Goal: Information Seeking & Learning: Check status

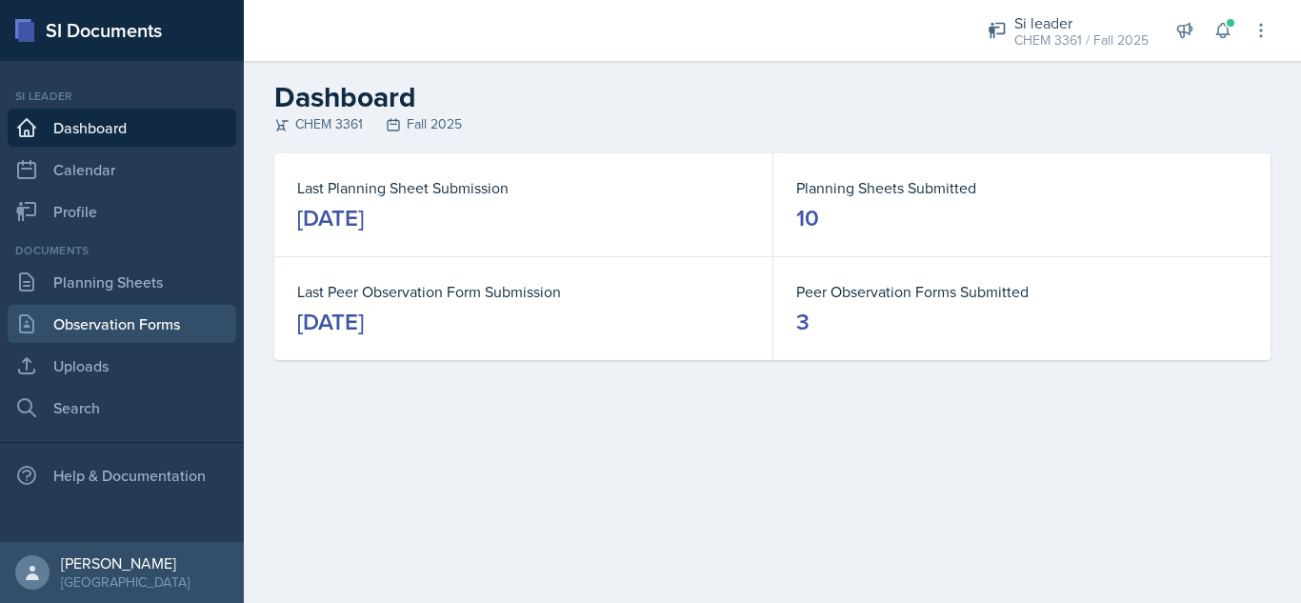
click at [117, 326] on link "Observation Forms" at bounding box center [122, 324] width 229 height 38
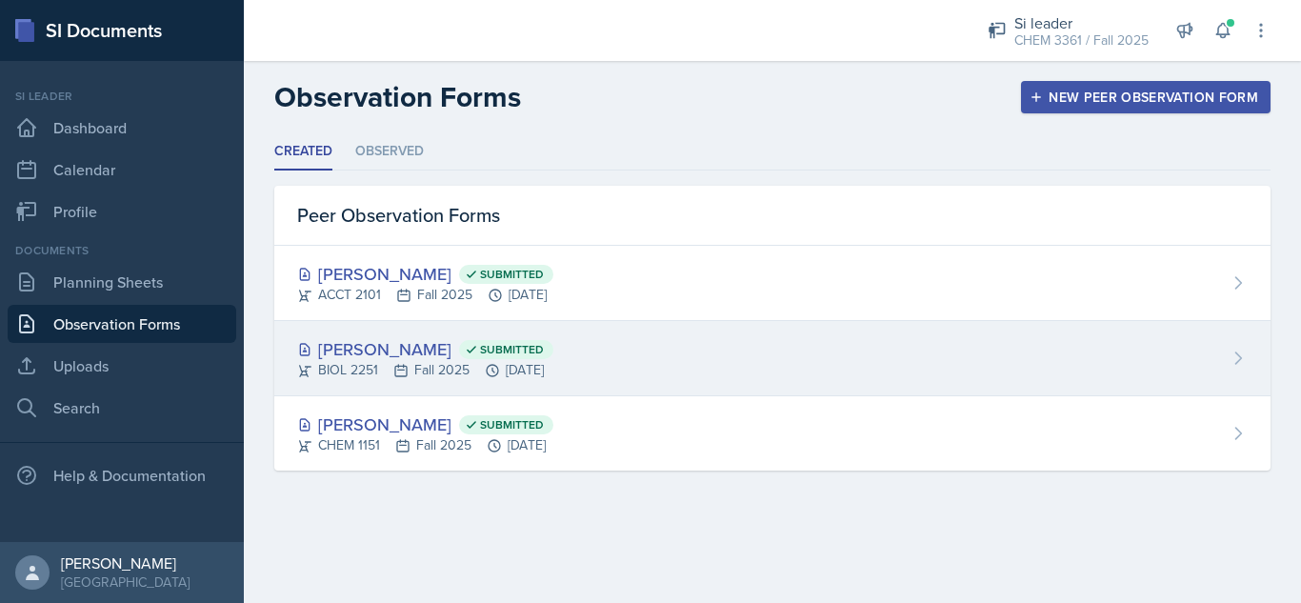
click at [553, 357] on div "[PERSON_NAME] Submitted" at bounding box center [425, 349] width 256 height 26
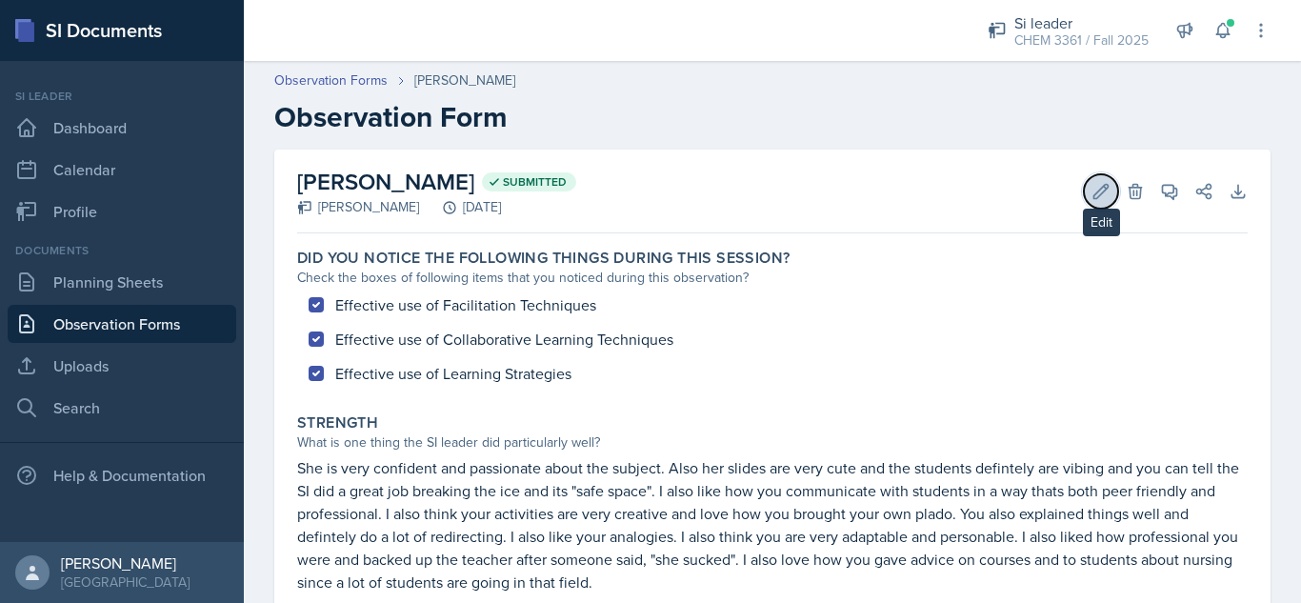
click at [1091, 199] on icon at bounding box center [1100, 191] width 19 height 19
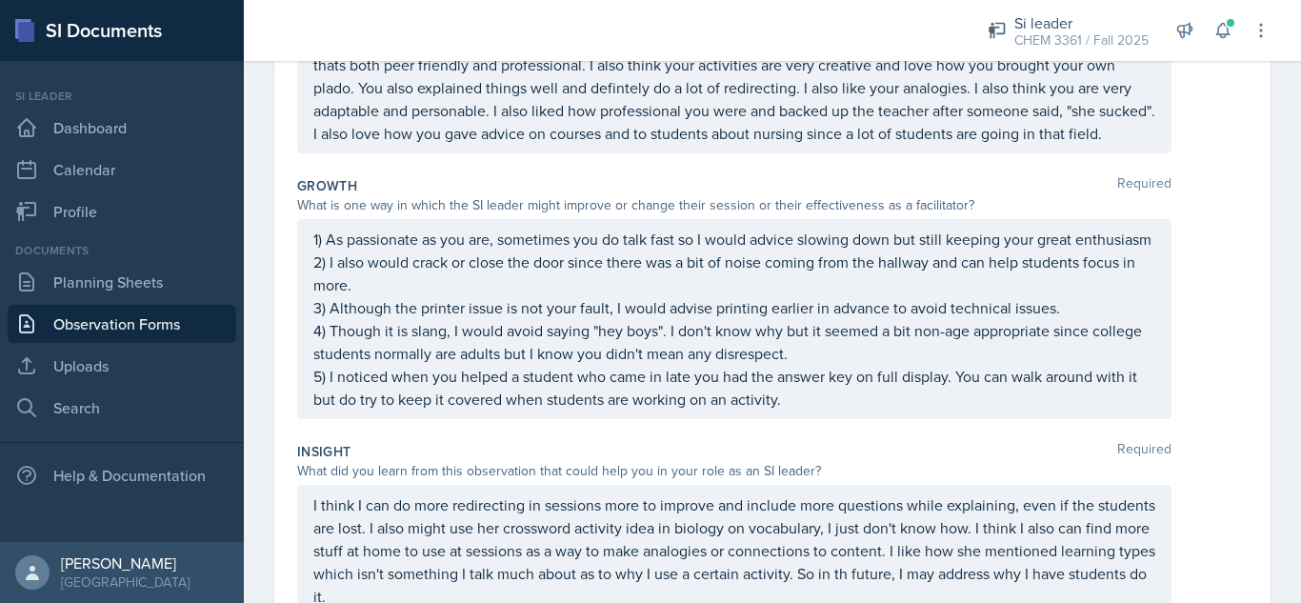
scroll to position [485, 0]
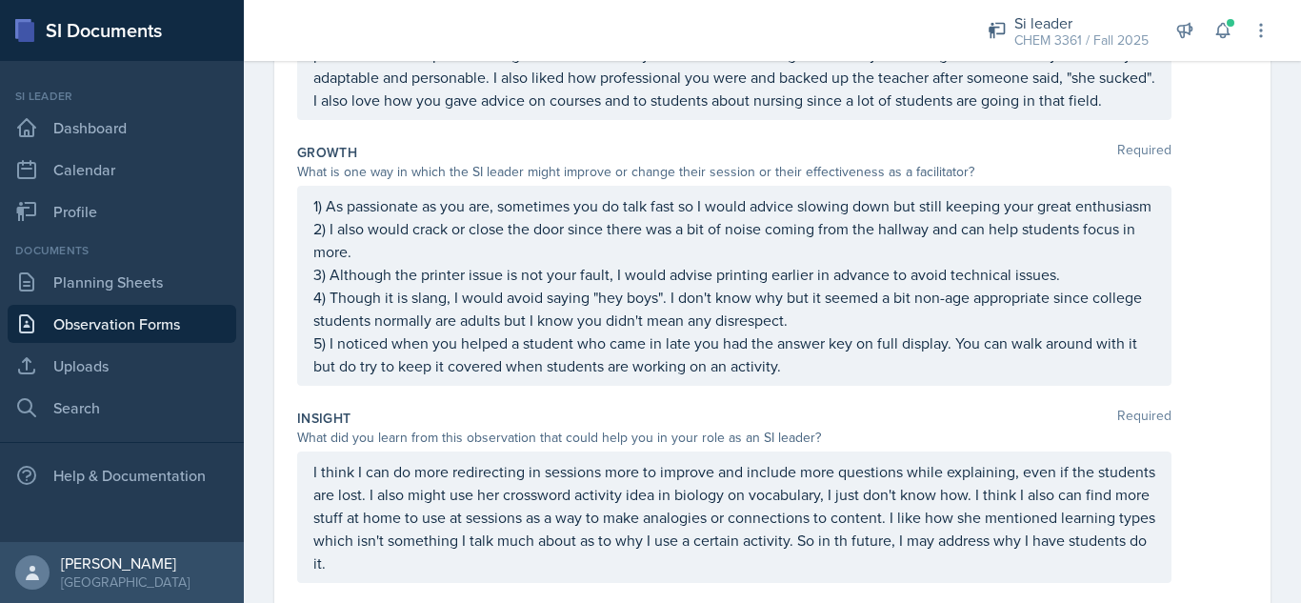
click at [871, 377] on p "5) I noticed when you helped a student who came in late you had the answer key …" at bounding box center [734, 354] width 842 height 46
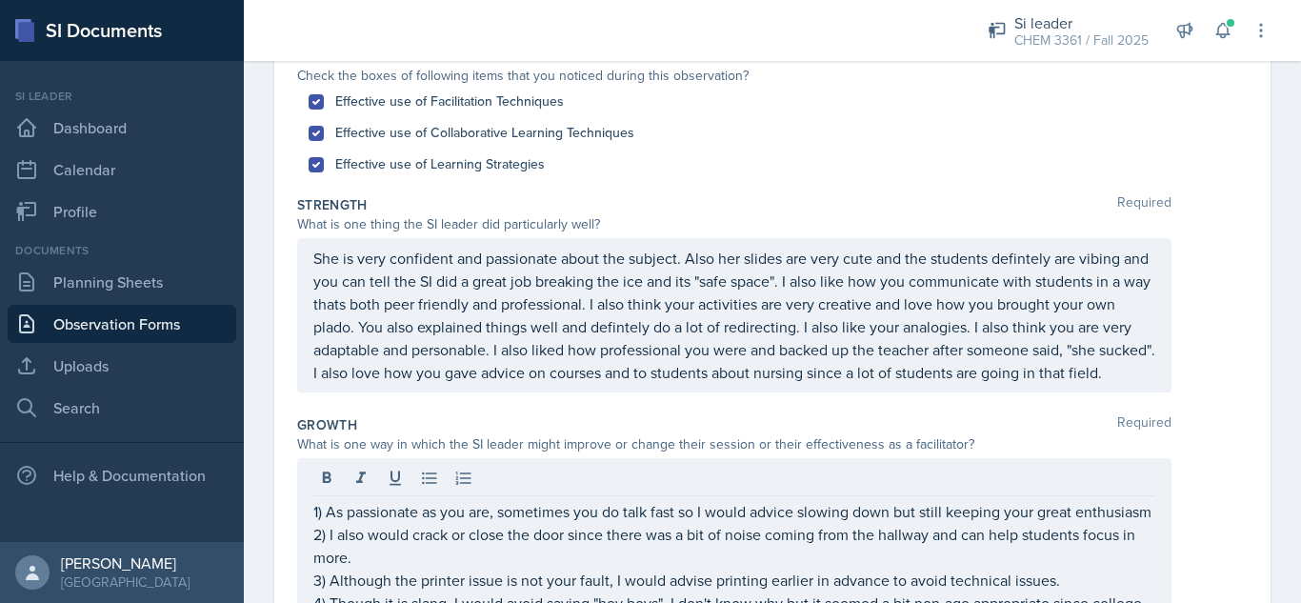
scroll to position [197, 0]
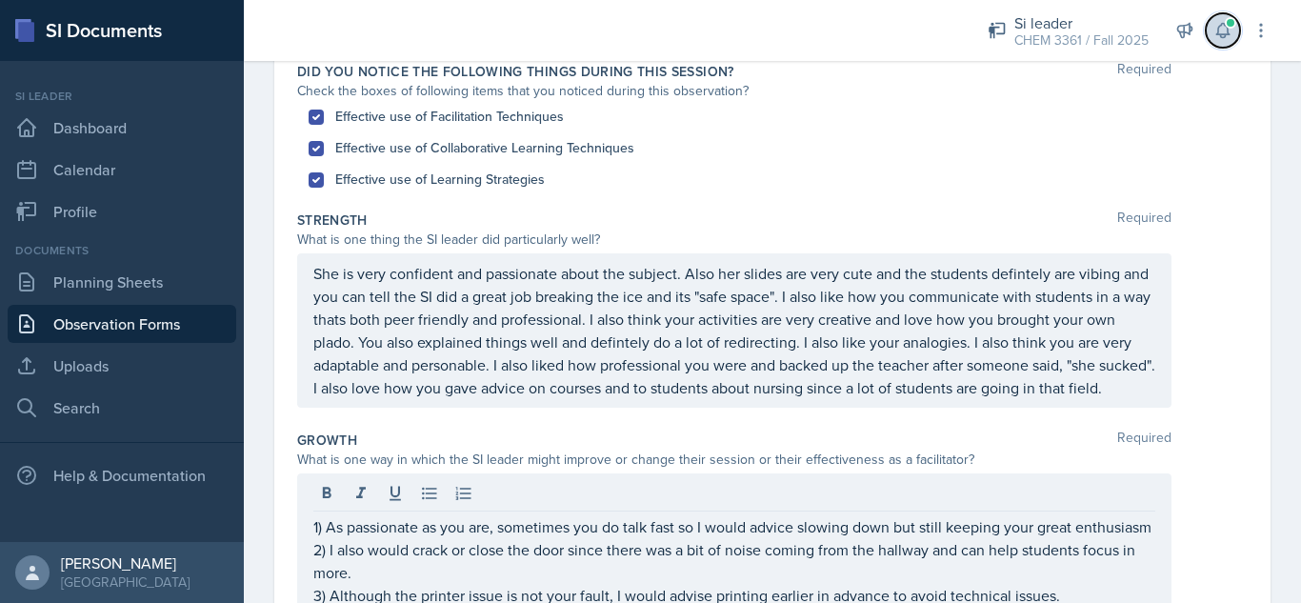
click at [1212, 36] on button at bounding box center [1223, 30] width 34 height 34
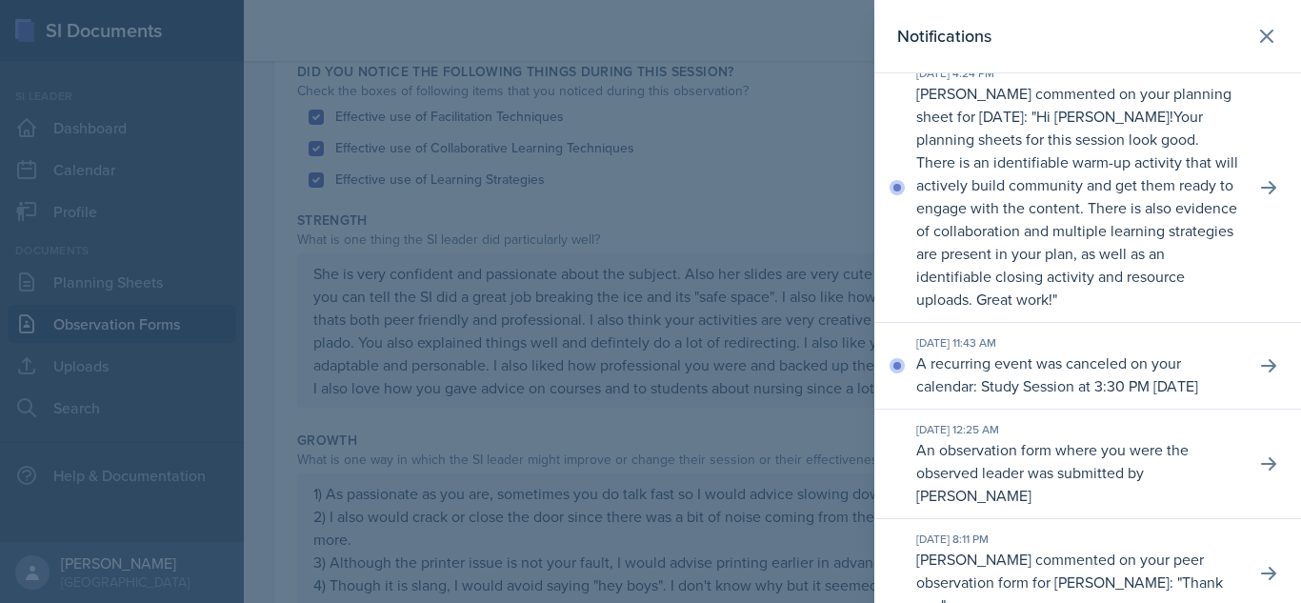
scroll to position [788, 0]
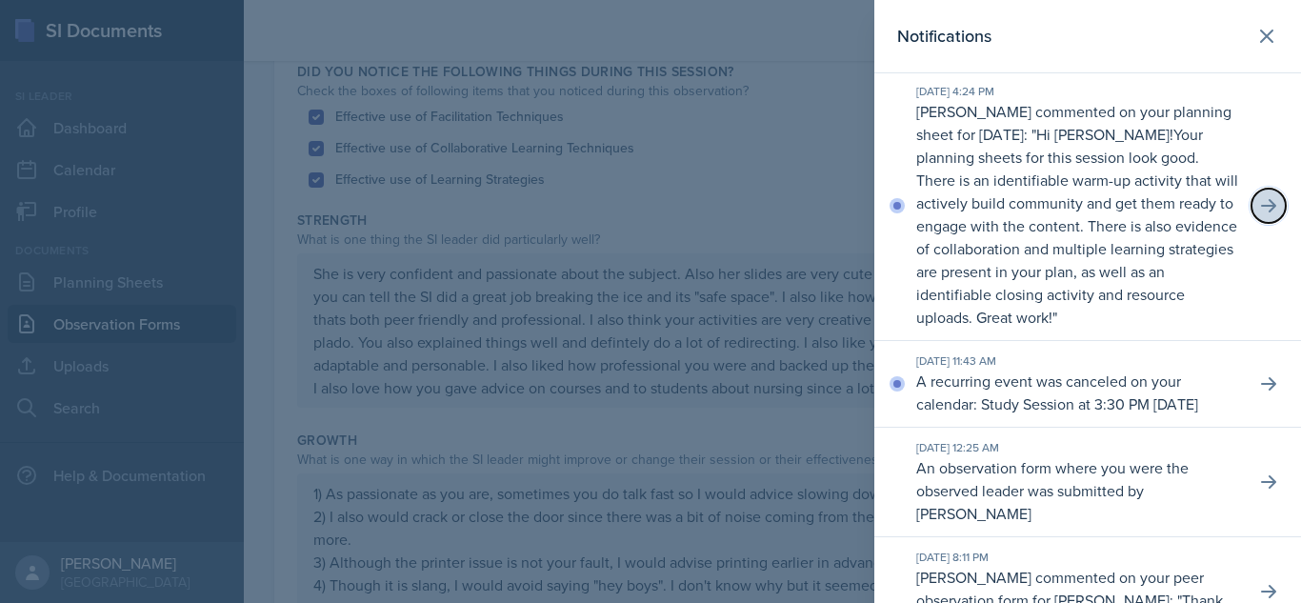
click at [1261, 212] on icon at bounding box center [1268, 205] width 15 height 13
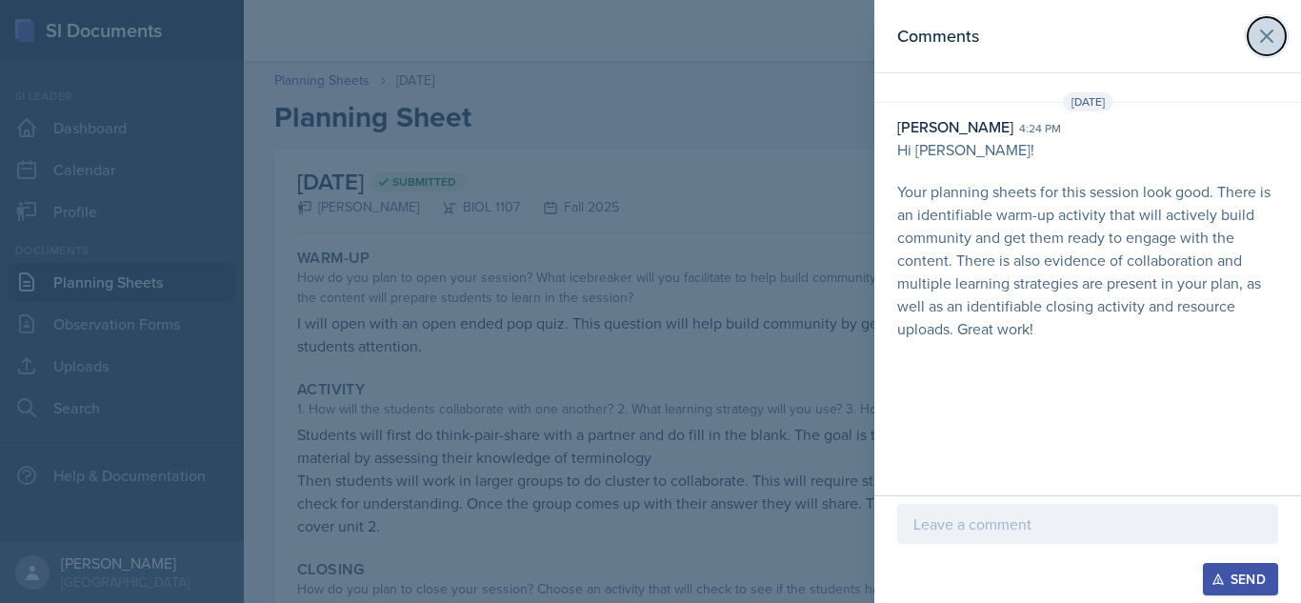
click at [1266, 38] on icon at bounding box center [1266, 35] width 11 height 11
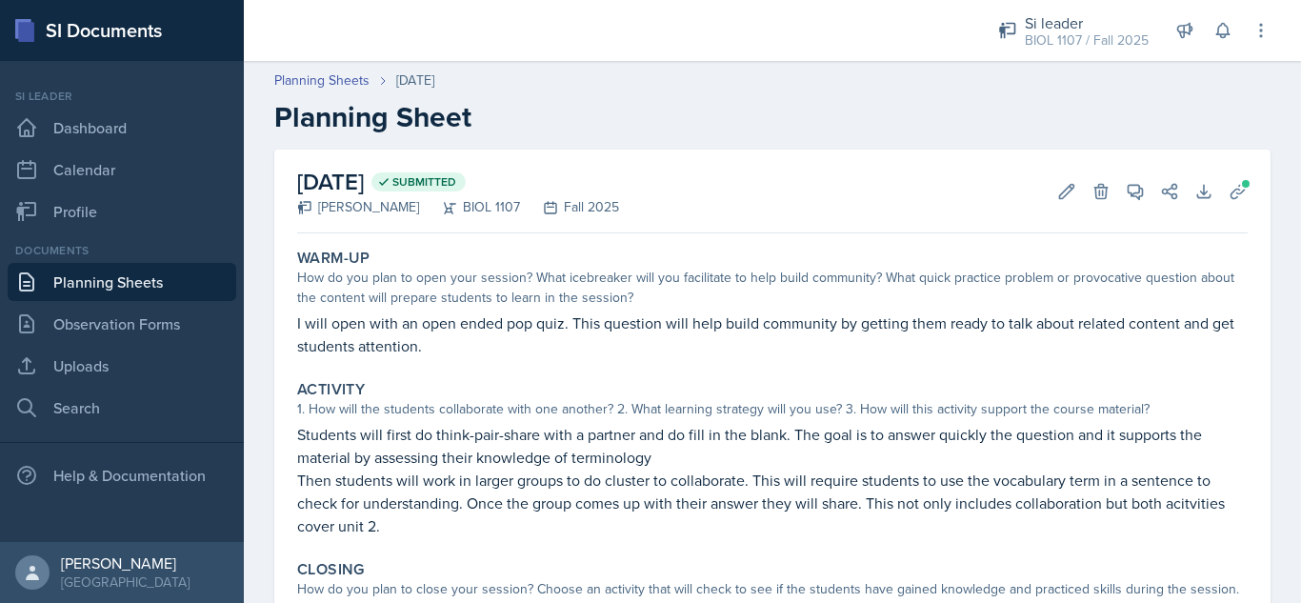
click at [829, 72] on div "Planning Sheets [DATE]" at bounding box center [772, 80] width 996 height 20
click at [1212, 34] on button at bounding box center [1223, 30] width 34 height 34
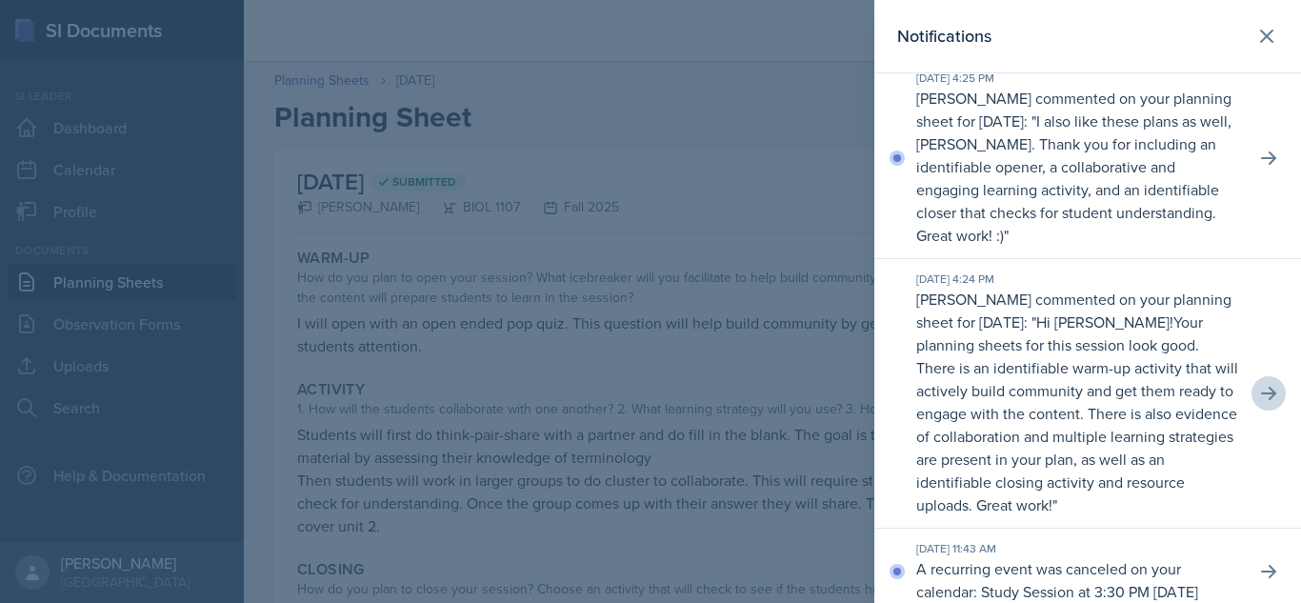
scroll to position [582, 0]
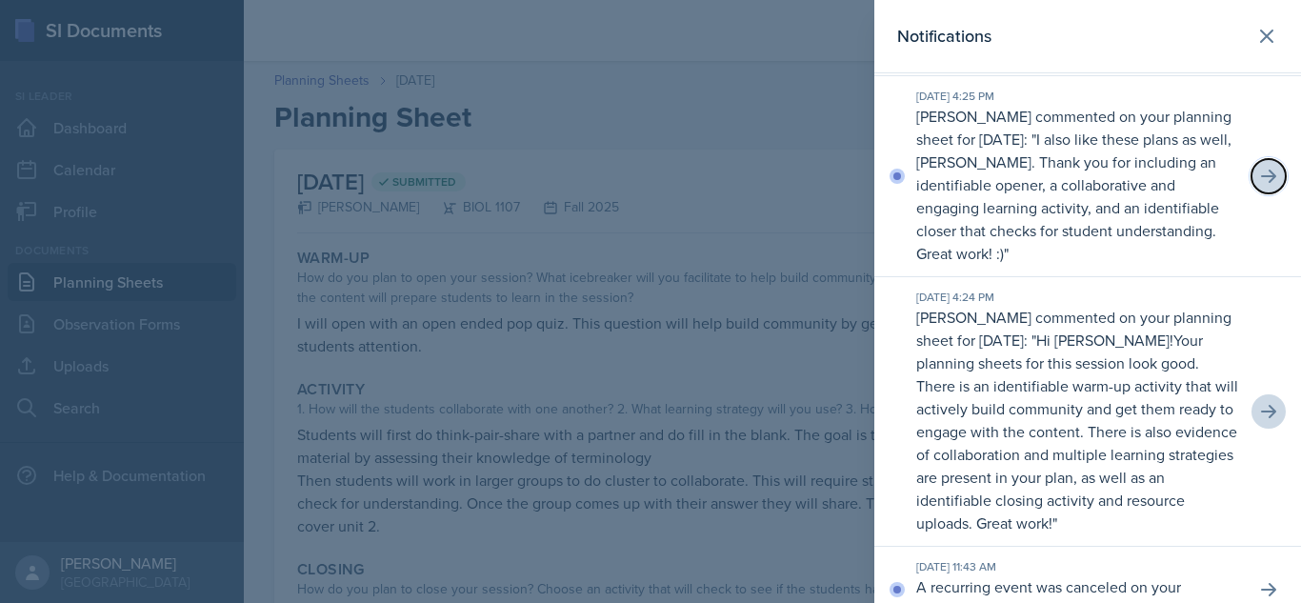
click at [1259, 186] on icon at bounding box center [1268, 176] width 19 height 19
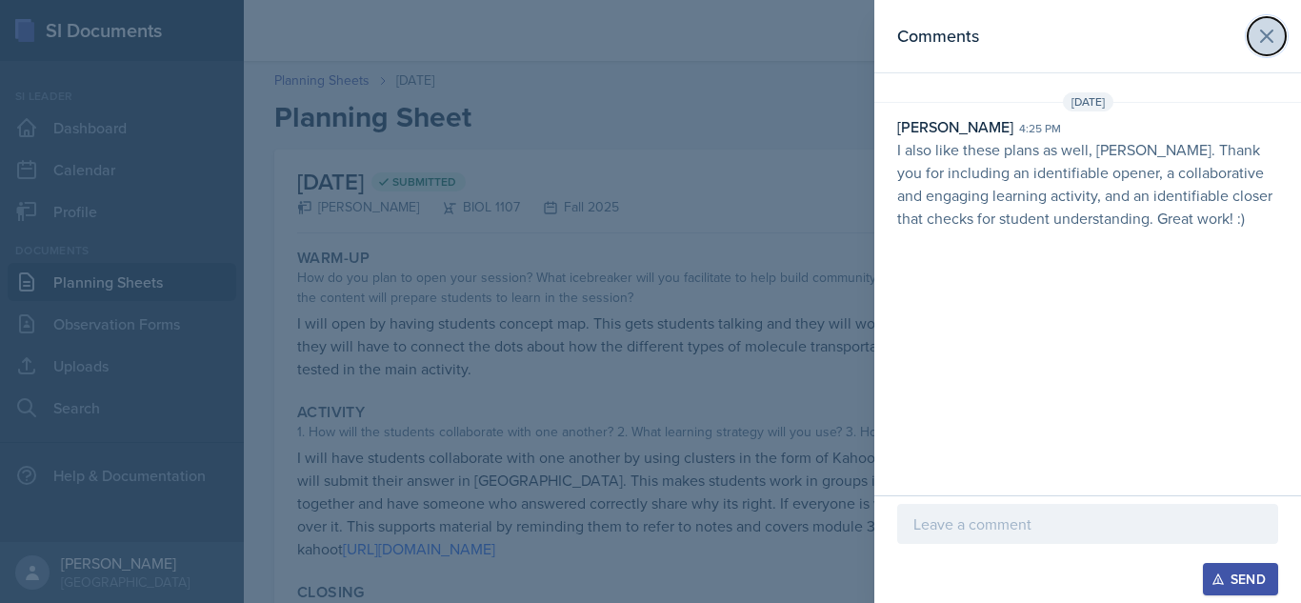
click at [1263, 28] on icon at bounding box center [1266, 36] width 23 height 23
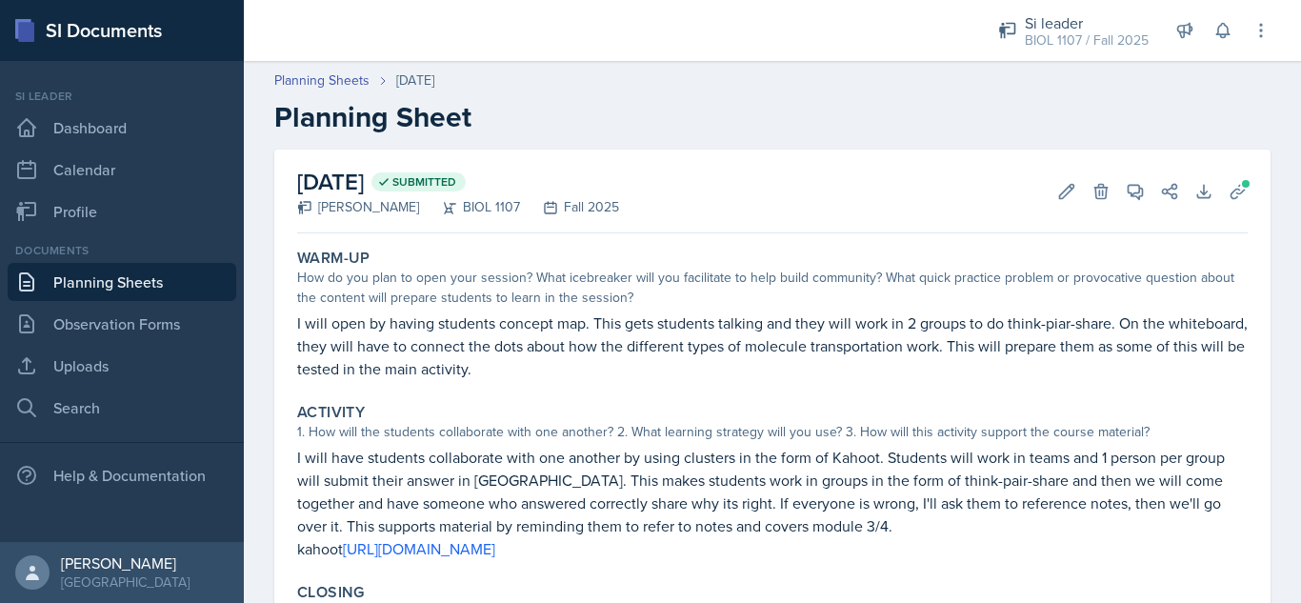
click at [869, 116] on h2 "Planning Sheet" at bounding box center [772, 117] width 996 height 34
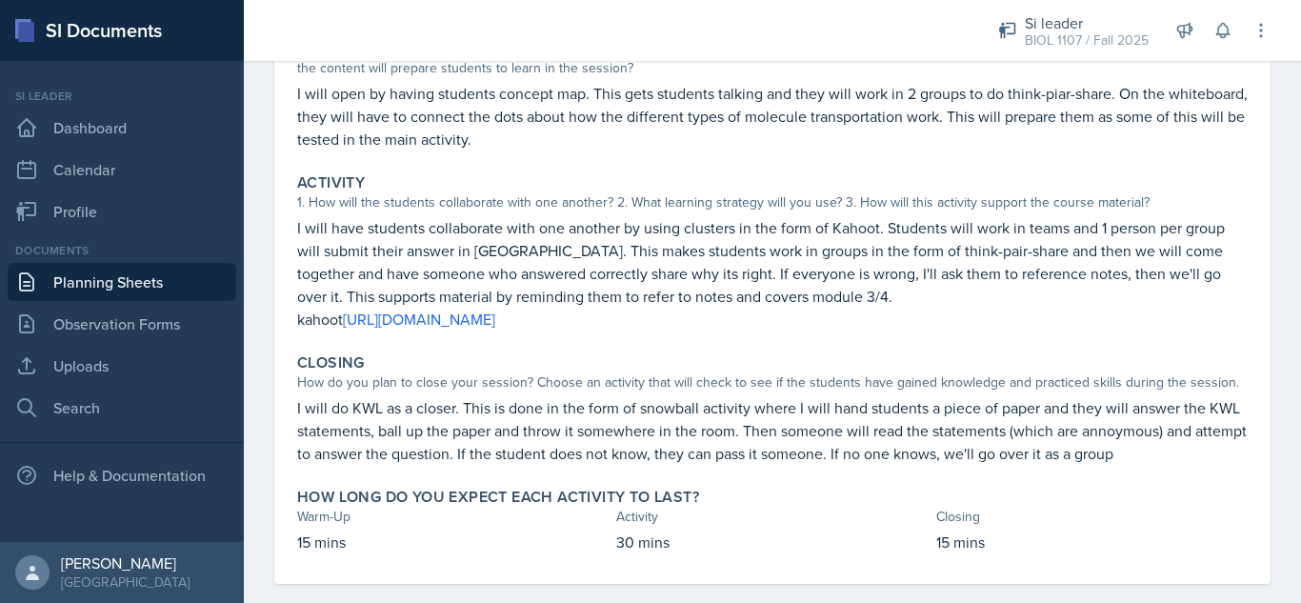
scroll to position [256, 0]
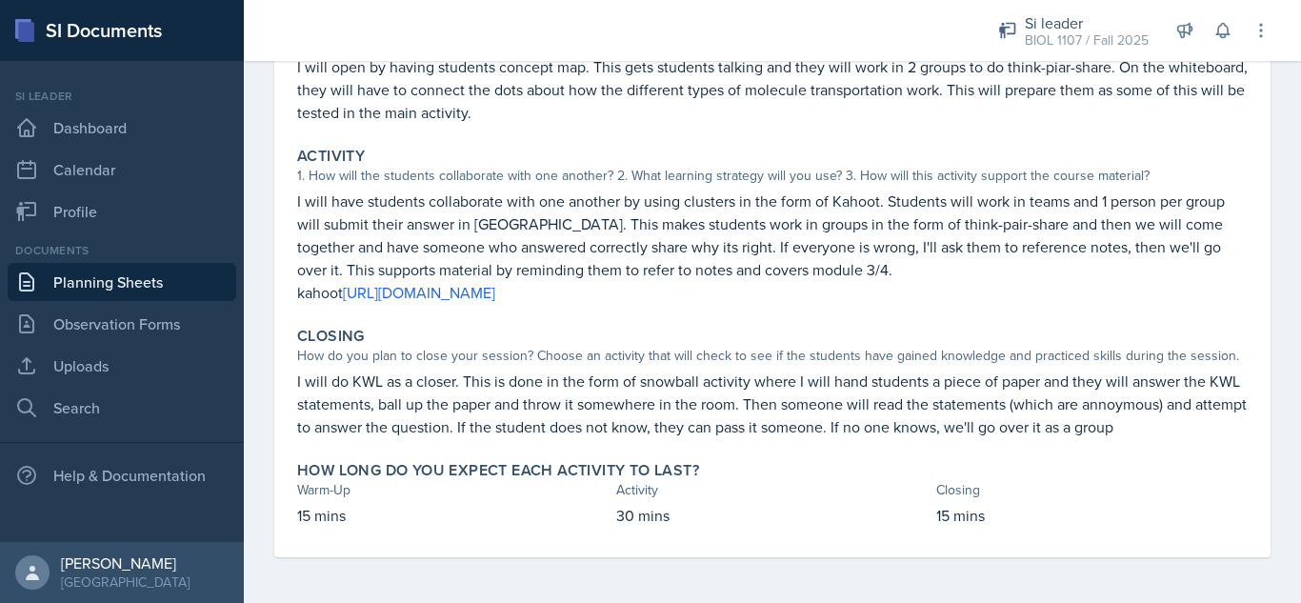
click at [1239, 43] on div "Si leader BIOL 1107 / Fall 2025 Si leader CHEM 3362 / Summer 2025 Si leader CHE…" at bounding box center [1120, 30] width 299 height 61
click at [1217, 32] on icon at bounding box center [1222, 30] width 19 height 19
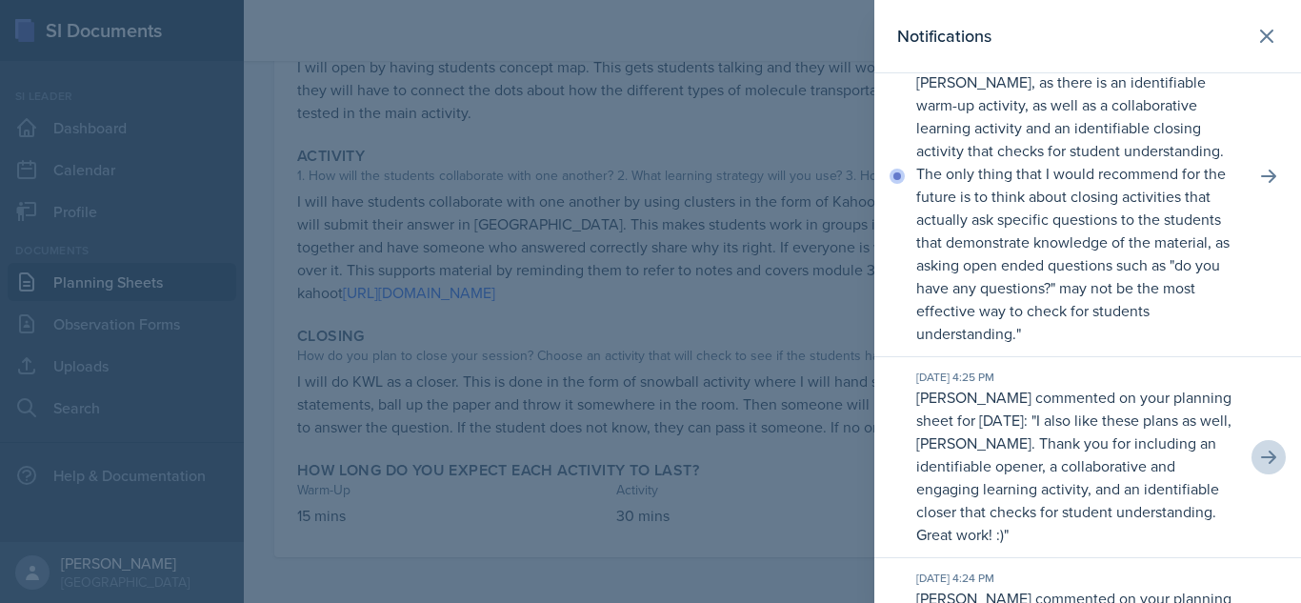
scroll to position [245, 0]
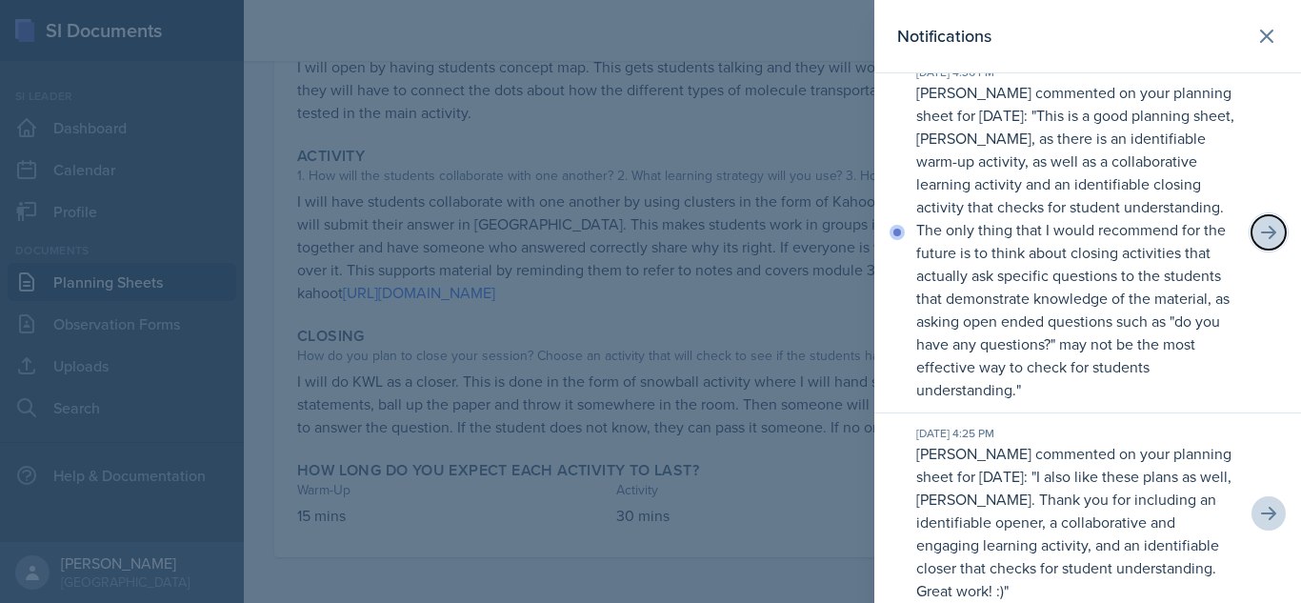
click at [1259, 242] on icon at bounding box center [1268, 232] width 19 height 19
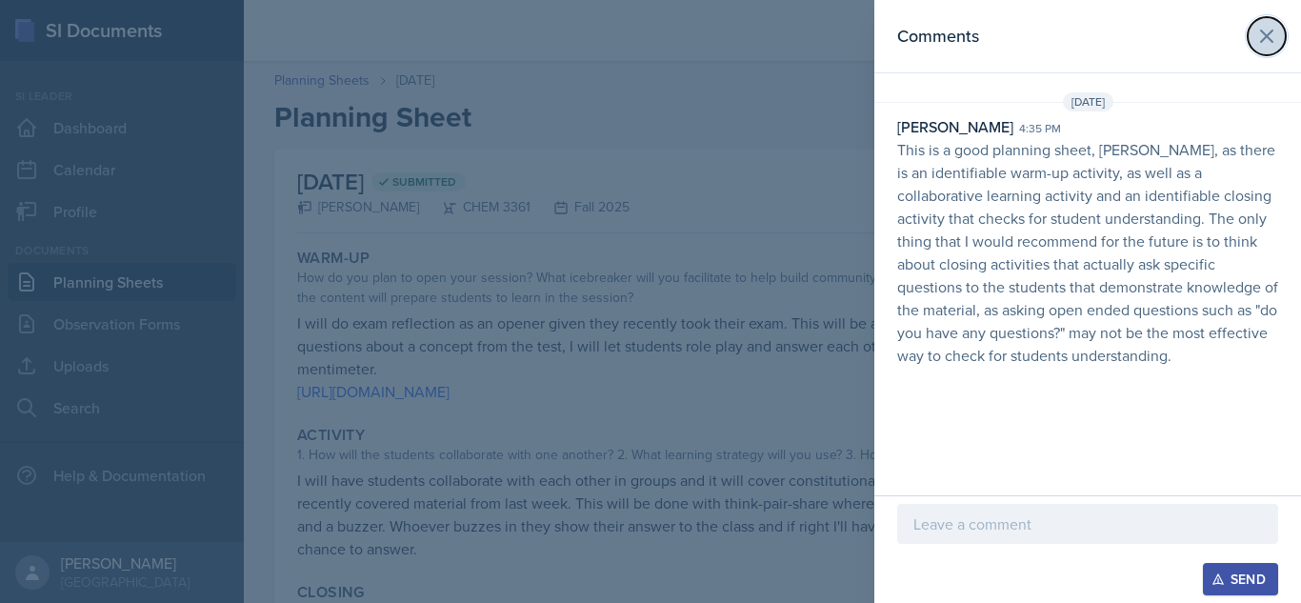
click at [1263, 31] on icon at bounding box center [1266, 35] width 11 height 11
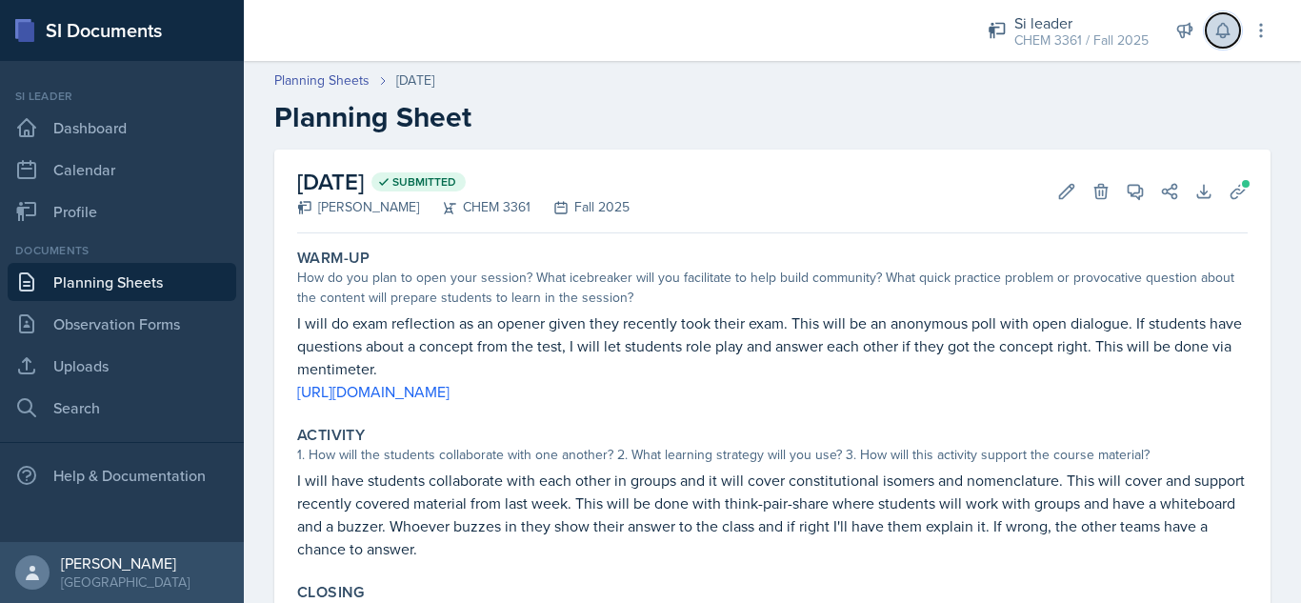
click at [1226, 44] on button at bounding box center [1223, 30] width 34 height 34
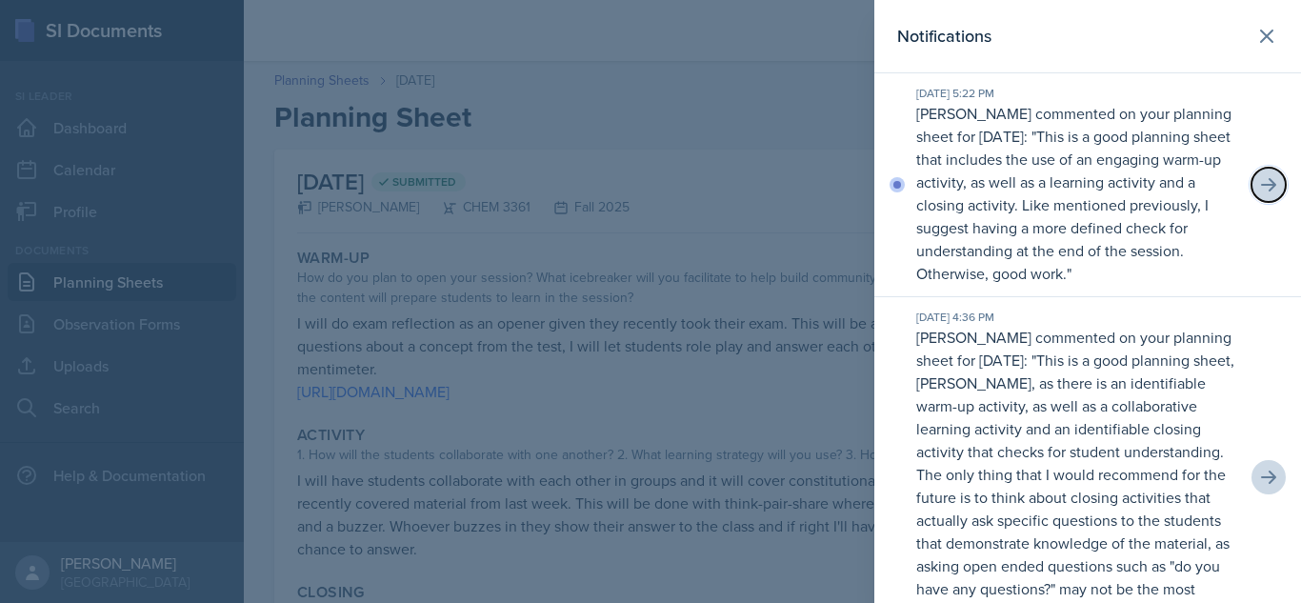
click at [1259, 188] on icon at bounding box center [1268, 184] width 19 height 19
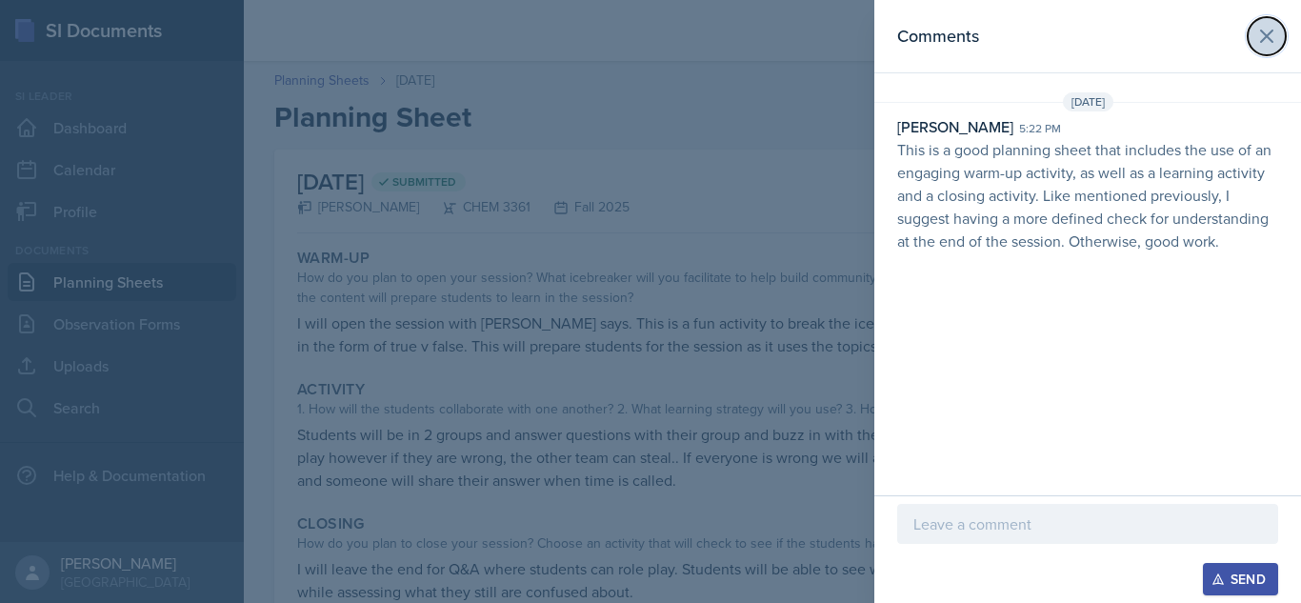
click at [1263, 39] on icon at bounding box center [1266, 35] width 11 height 11
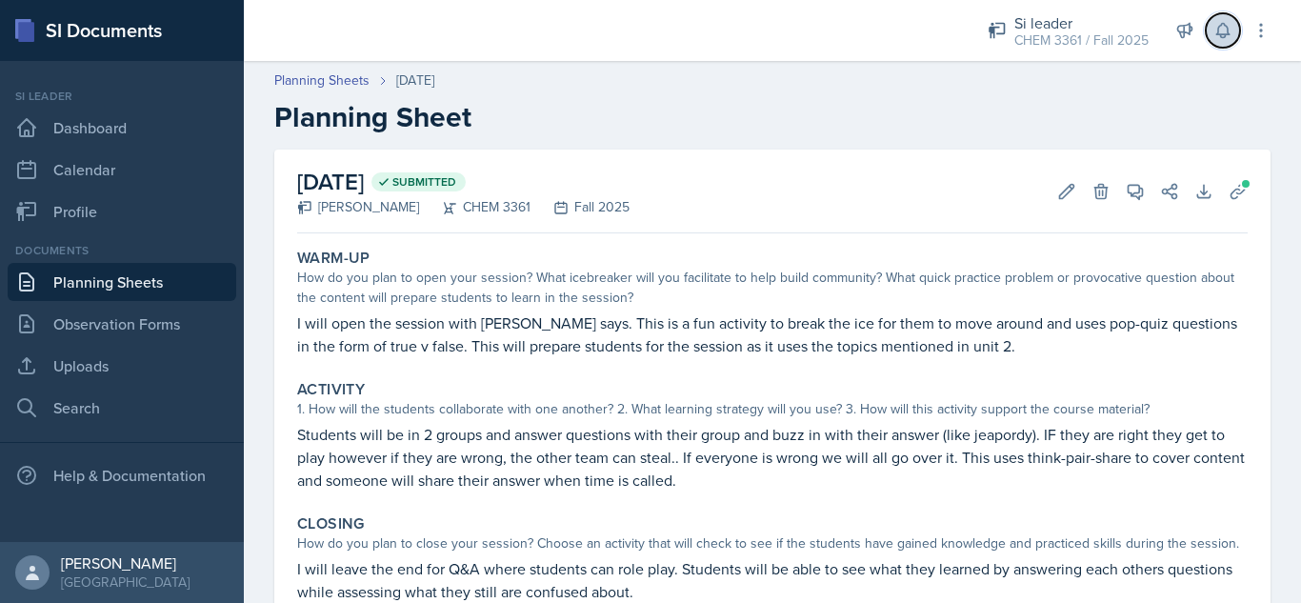
click at [1212, 27] on button at bounding box center [1223, 30] width 34 height 34
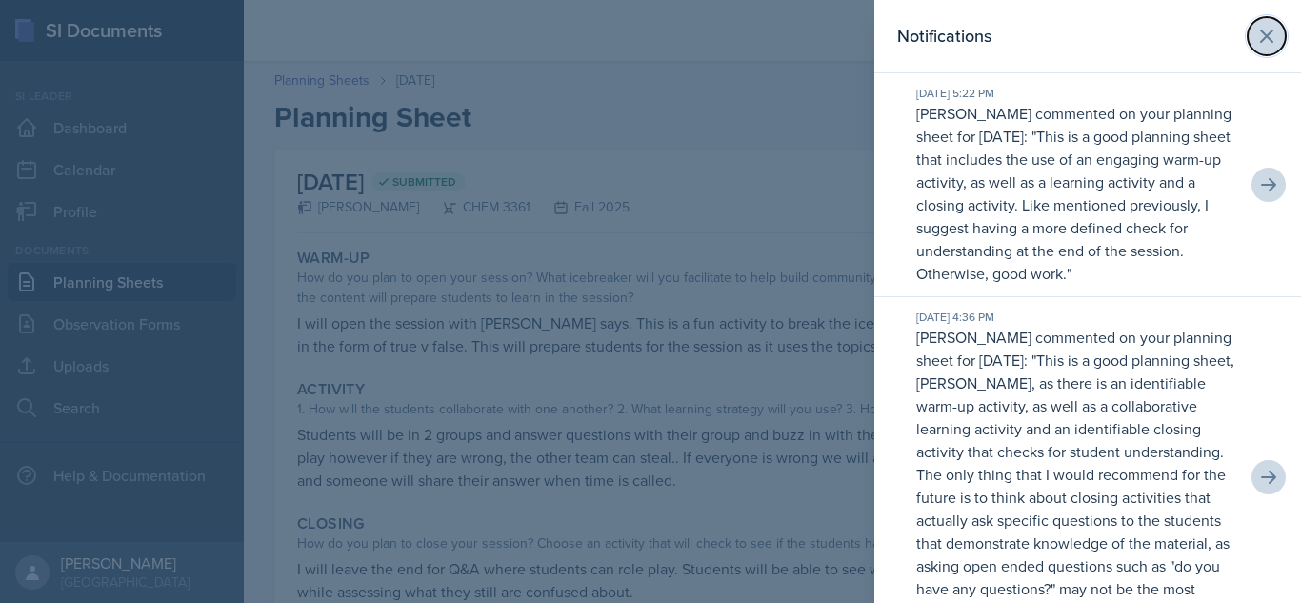
click at [1255, 40] on icon at bounding box center [1266, 36] width 23 height 23
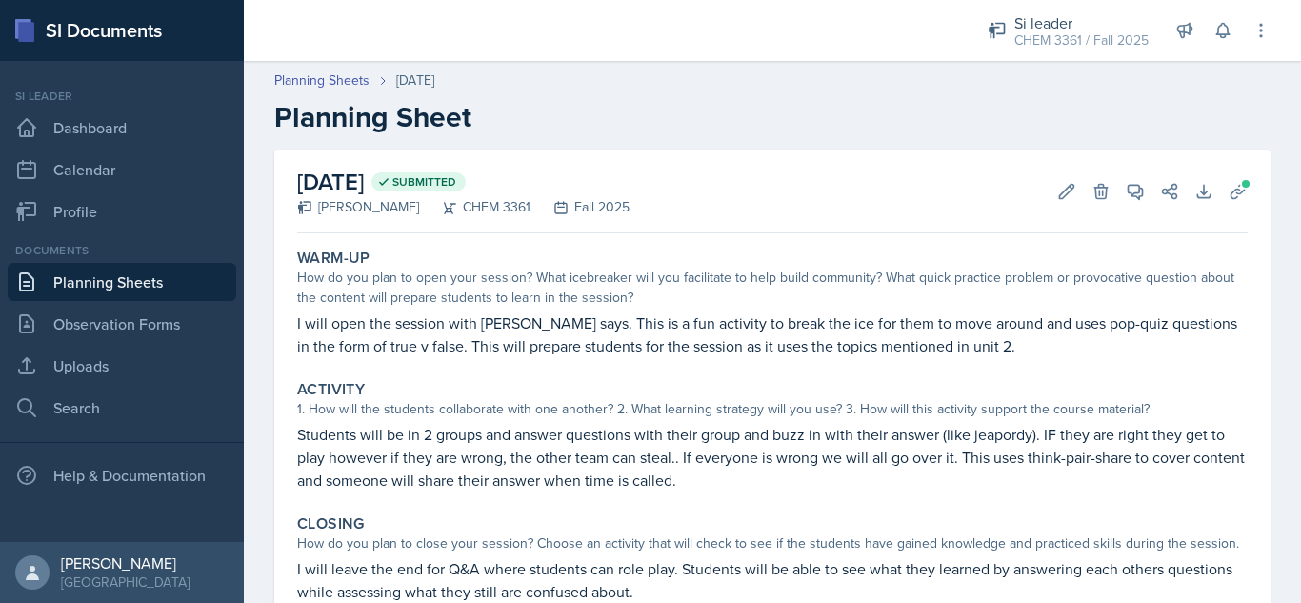
click at [144, 292] on link "Planning Sheets" at bounding box center [122, 282] width 229 height 38
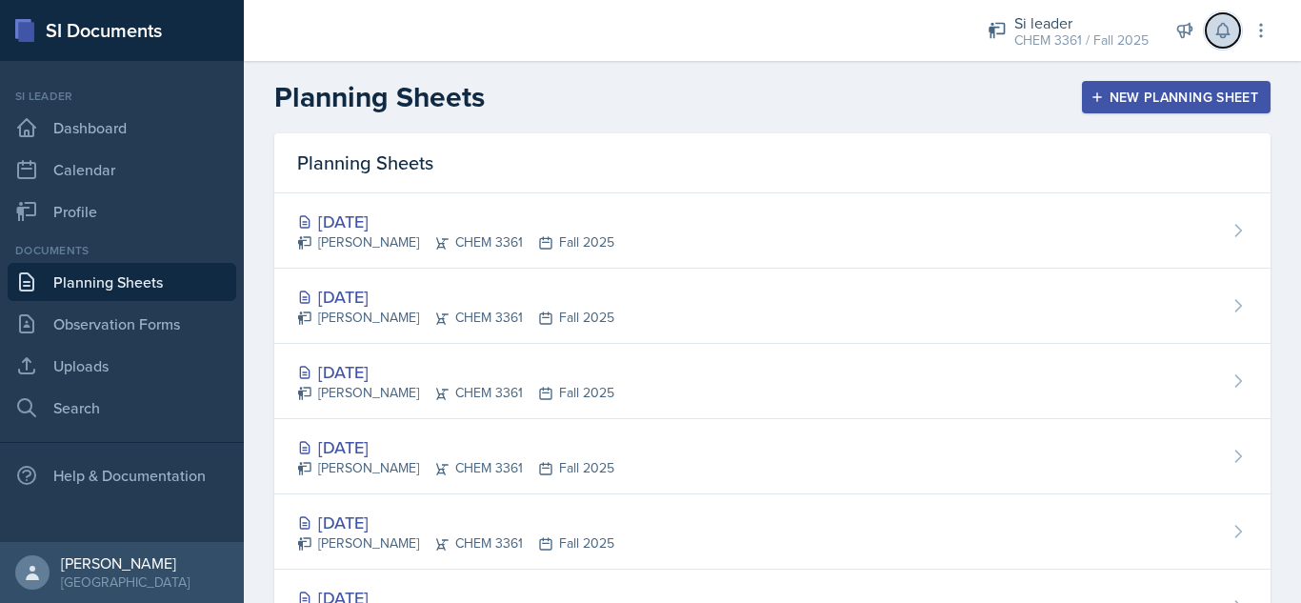
click at [1220, 31] on icon at bounding box center [1222, 30] width 19 height 19
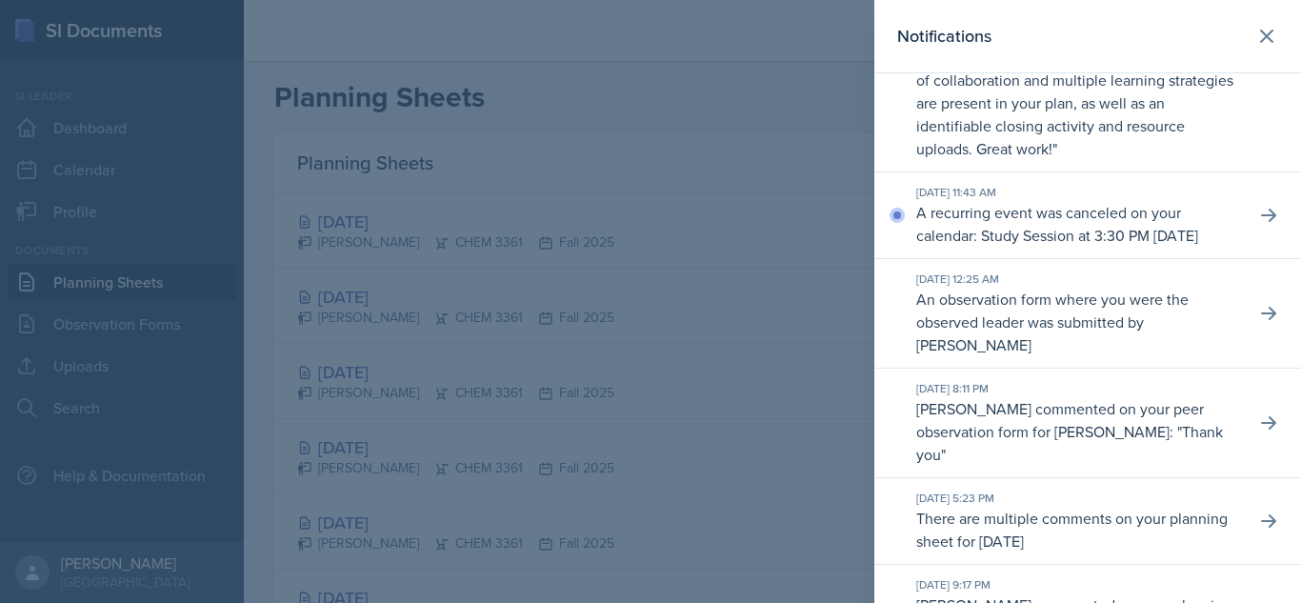
scroll to position [974, 0]
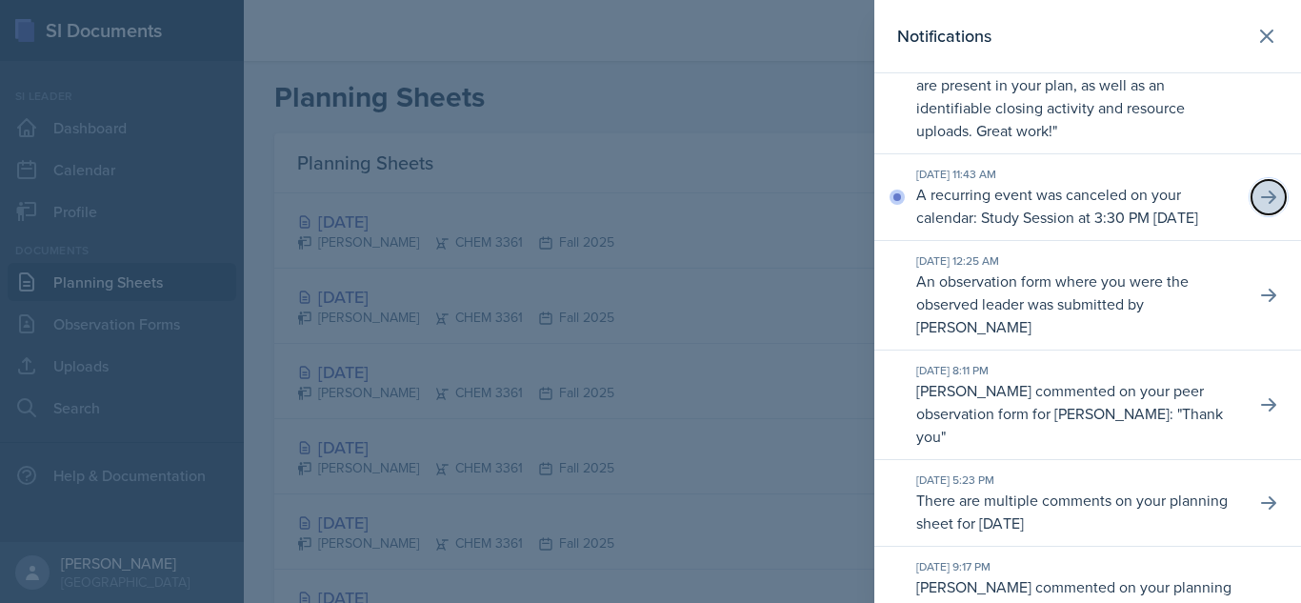
click at [1252, 214] on button at bounding box center [1269, 197] width 34 height 34
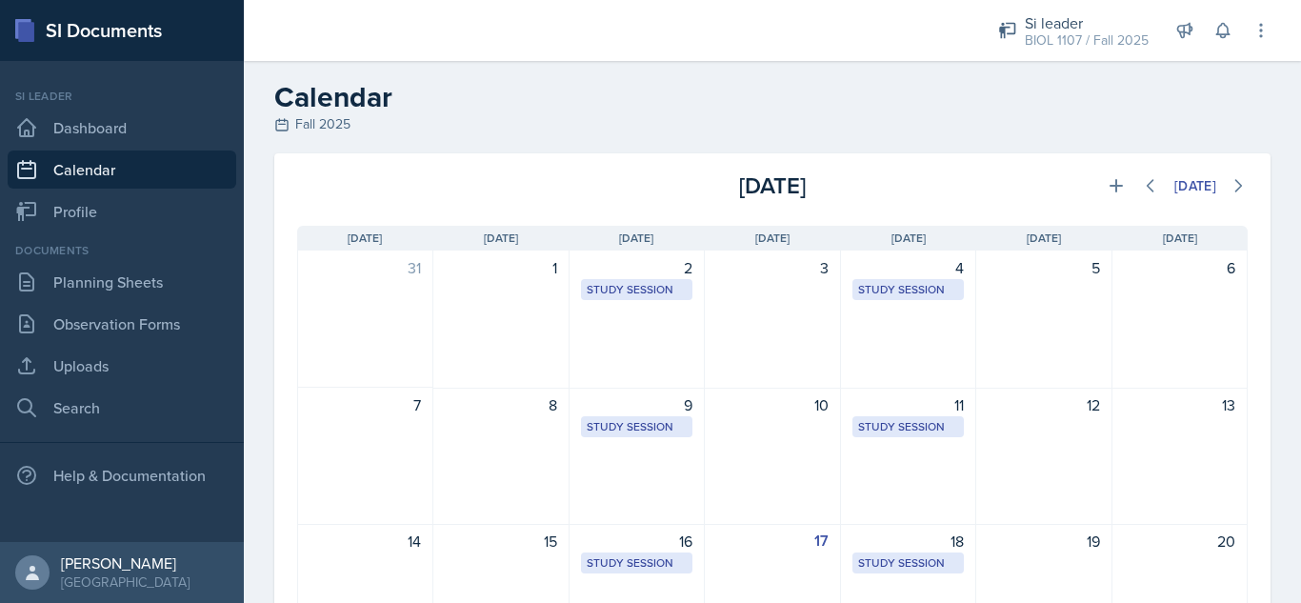
click at [1205, 42] on div "Si leader BIOL 1107 / Fall 2025 Si leader CHEM 3362 / Summer 2025 Si leader CHE…" at bounding box center [1120, 30] width 299 height 61
click at [1229, 32] on icon at bounding box center [1222, 30] width 19 height 19
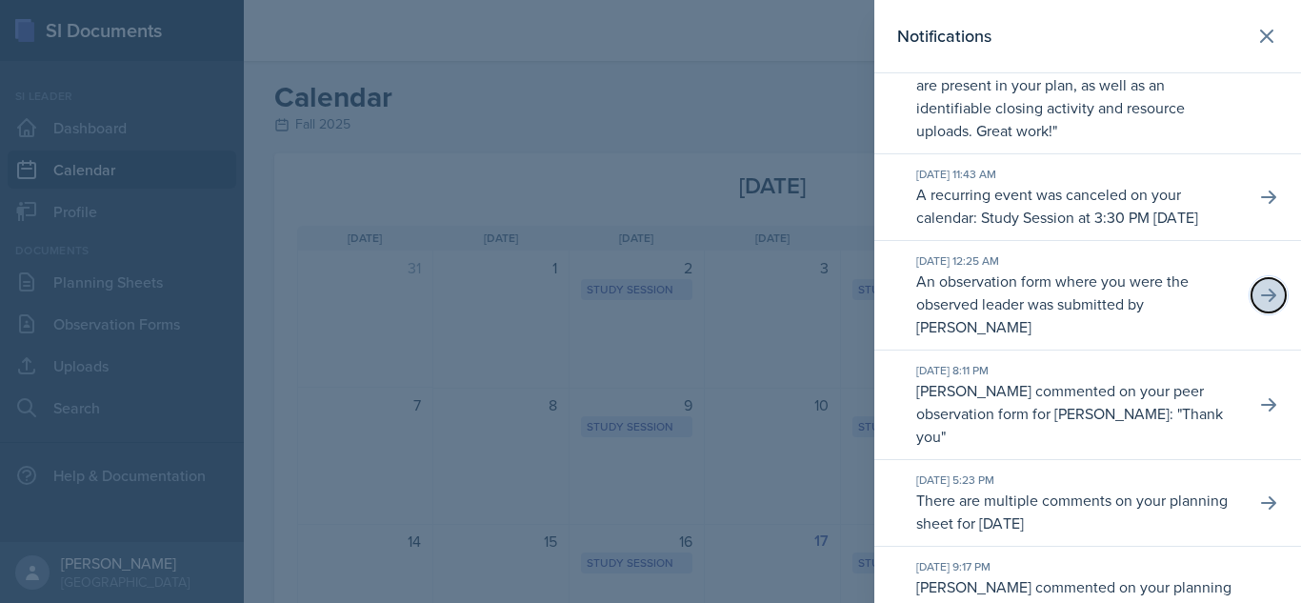
click at [1261, 302] on icon at bounding box center [1268, 295] width 15 height 13
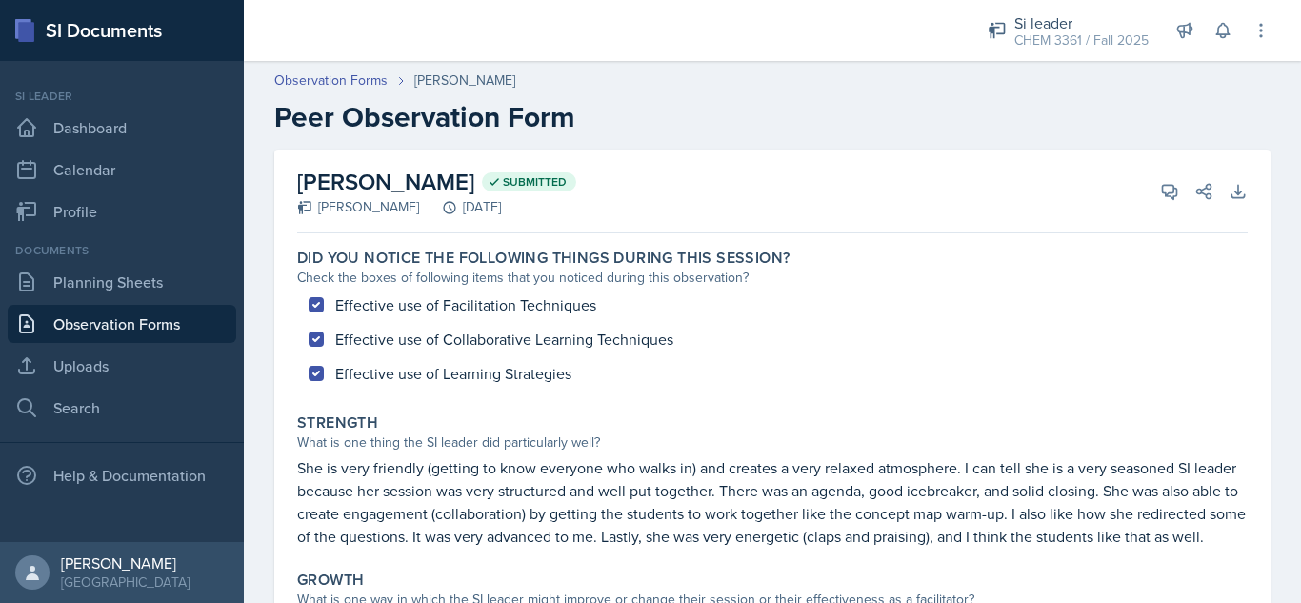
click at [919, 326] on div "Effective use of Facilitation Techniques Effective use of Collaborative Learnin…" at bounding box center [772, 339] width 951 height 103
click at [330, 72] on link "Observation Forms" at bounding box center [330, 80] width 113 height 20
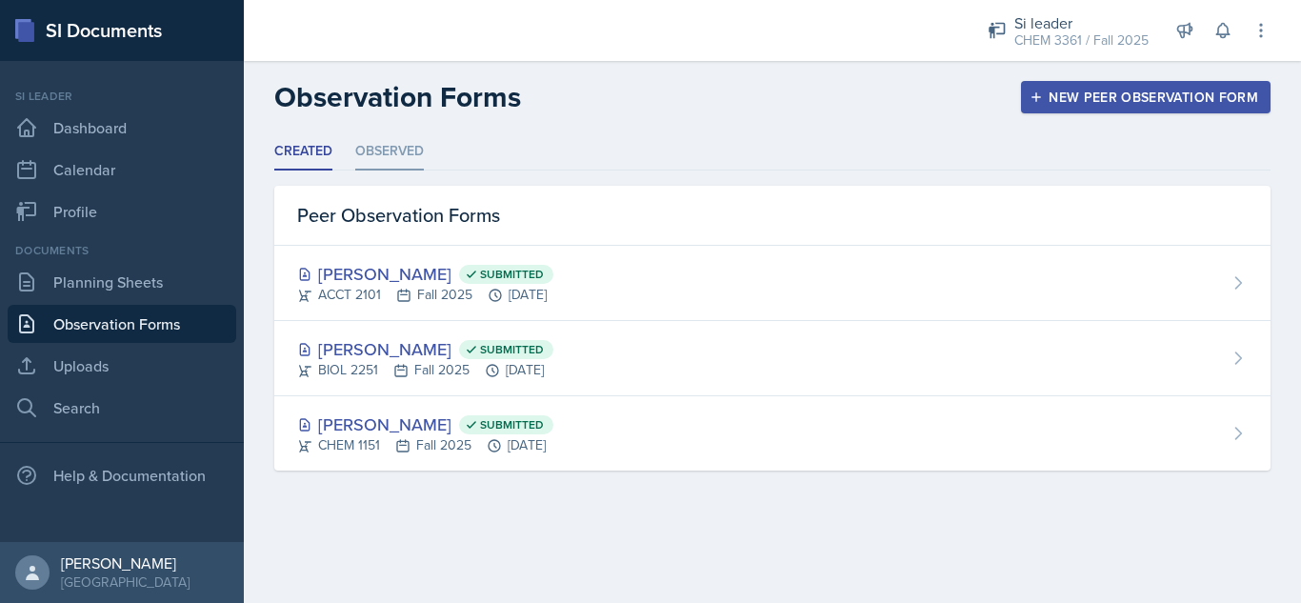
click at [377, 147] on li "Observed" at bounding box center [389, 151] width 69 height 37
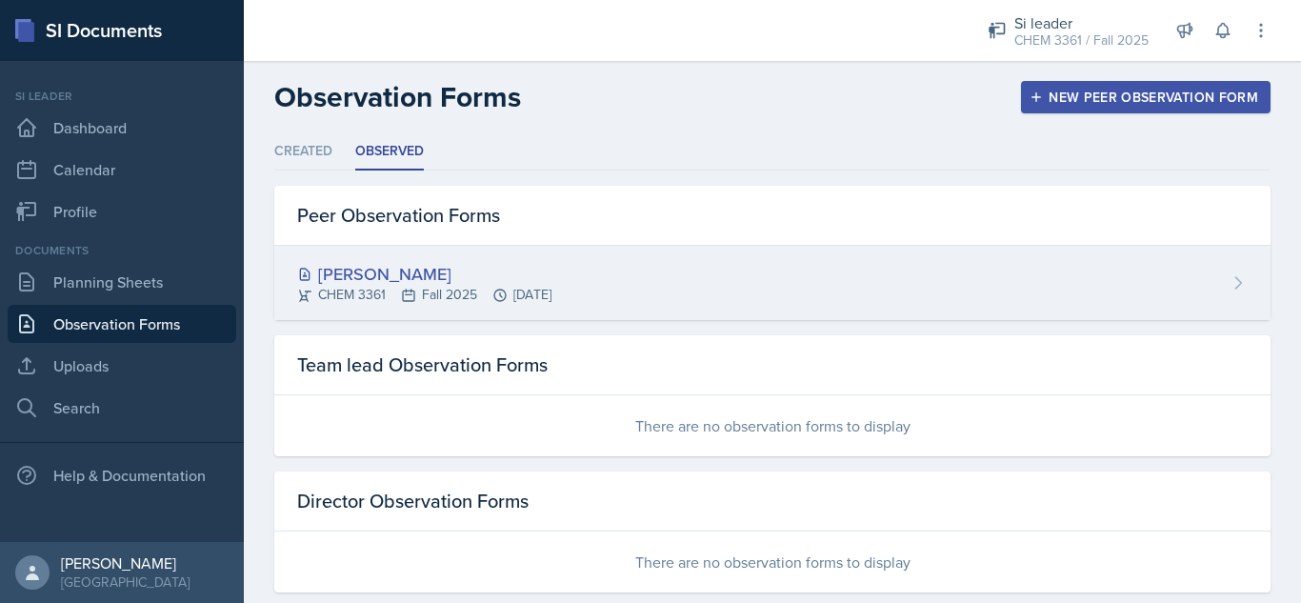
click at [349, 278] on div "[PERSON_NAME]" at bounding box center [424, 274] width 254 height 26
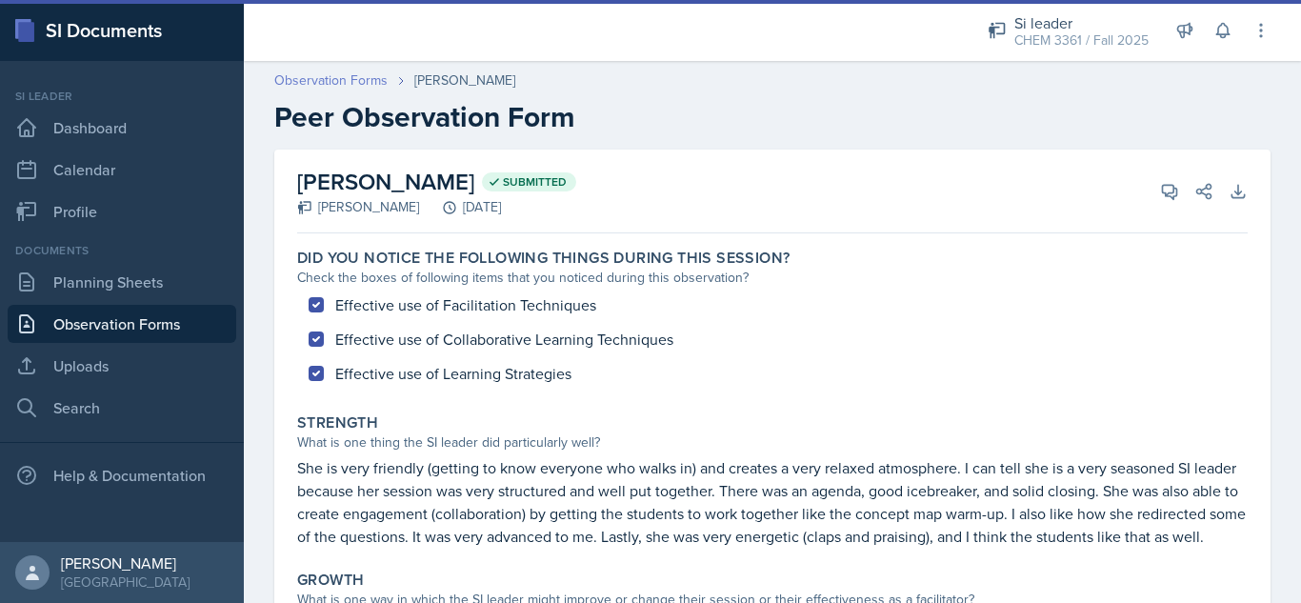
click at [320, 72] on link "Observation Forms" at bounding box center [330, 80] width 113 height 20
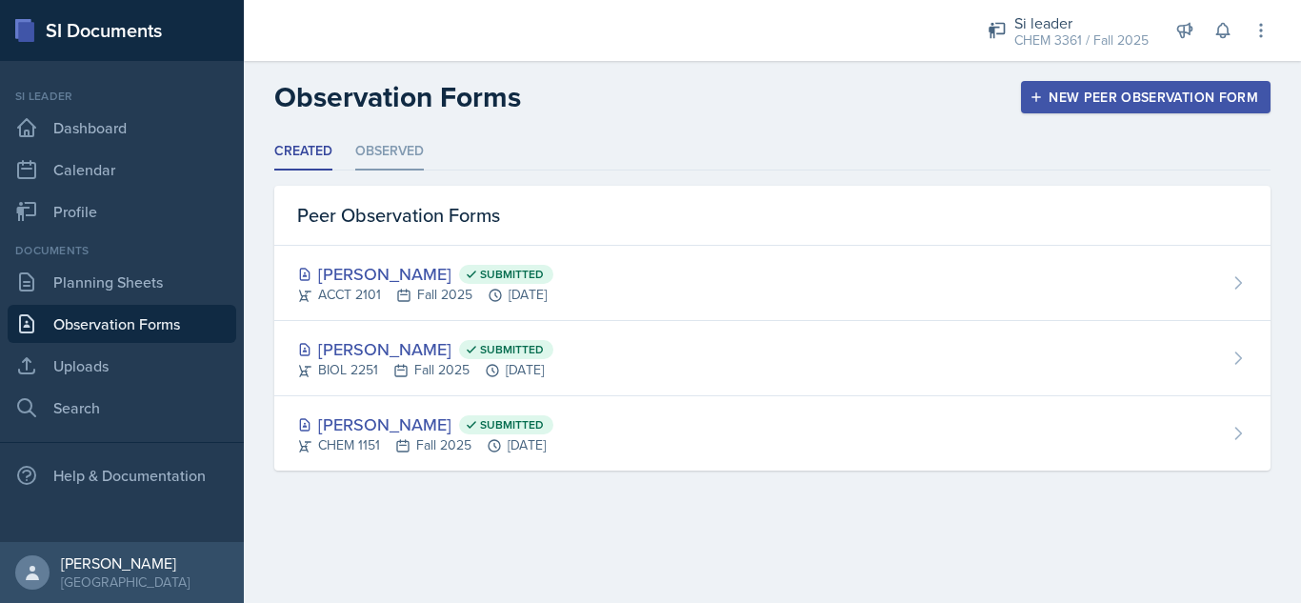
click at [395, 152] on li "Observed" at bounding box center [389, 151] width 69 height 37
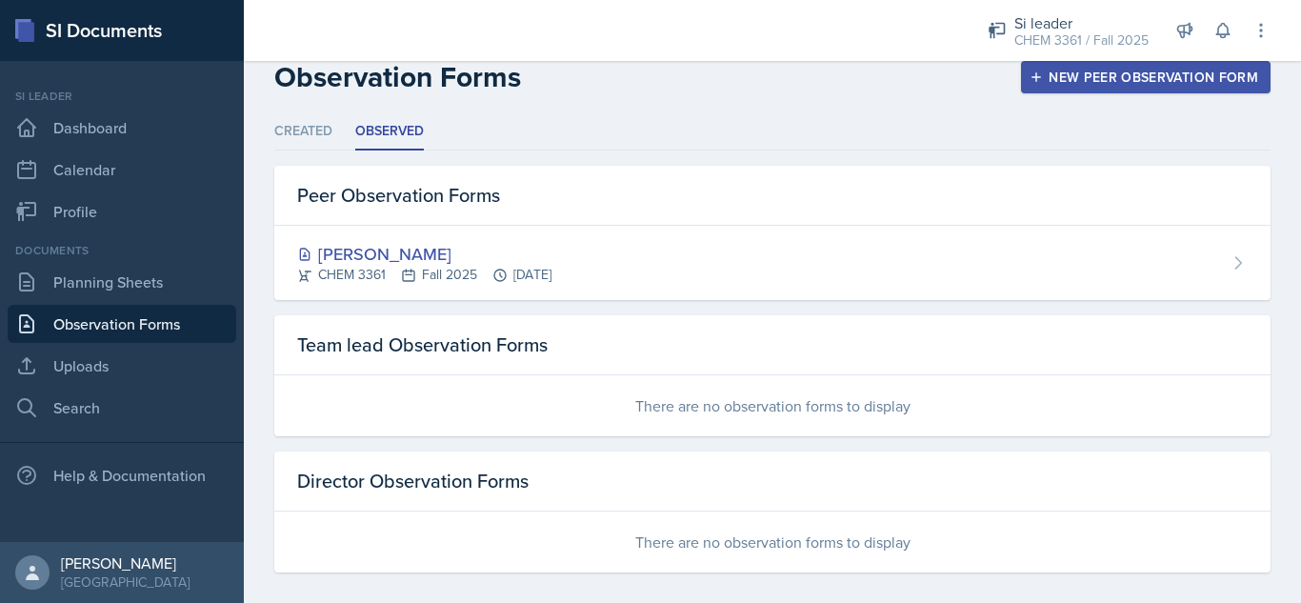
scroll to position [19, 0]
